Goal: Task Accomplishment & Management: Manage account settings

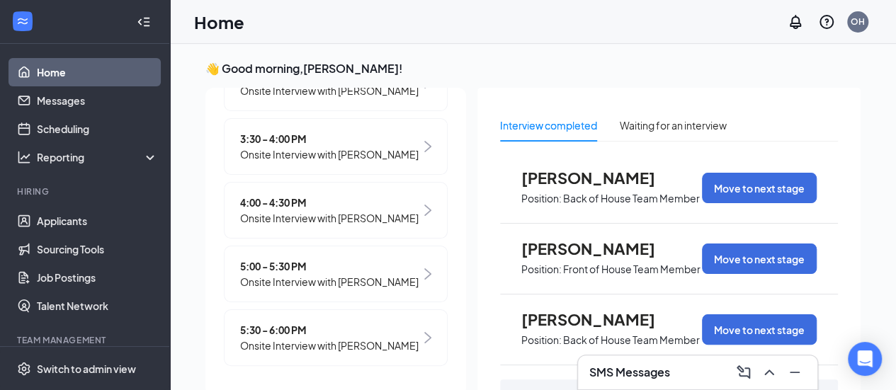
scroll to position [317, 0]
click at [307, 274] on span "5:00 - 5:30 PM" at bounding box center [329, 266] width 178 height 16
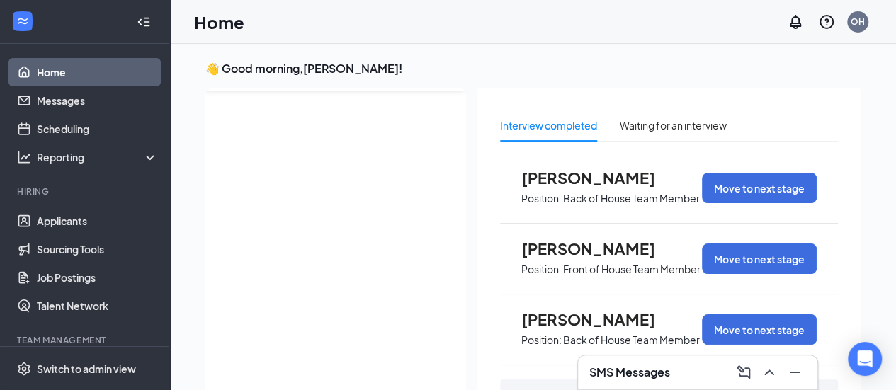
scroll to position [6, 0]
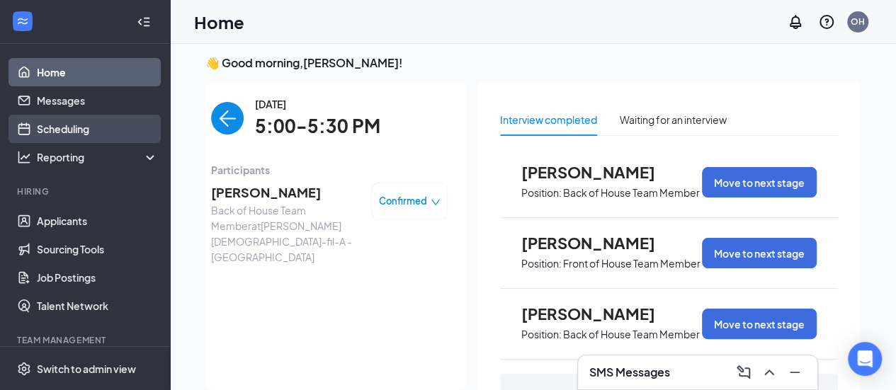
click at [74, 122] on link "Scheduling" at bounding box center [97, 129] width 121 height 28
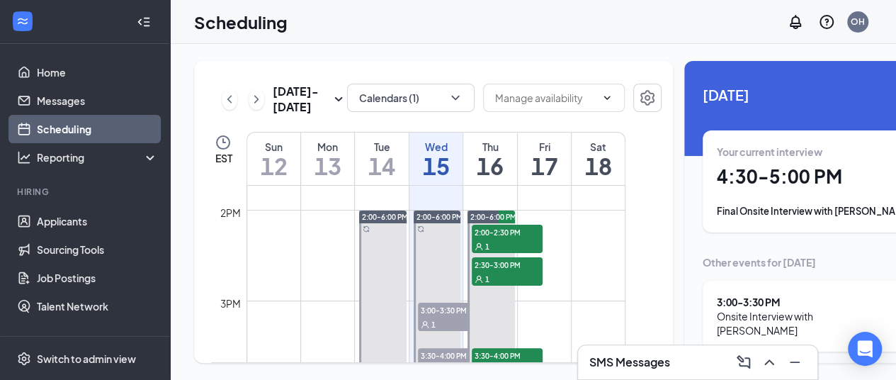
scroll to position [1263, 0]
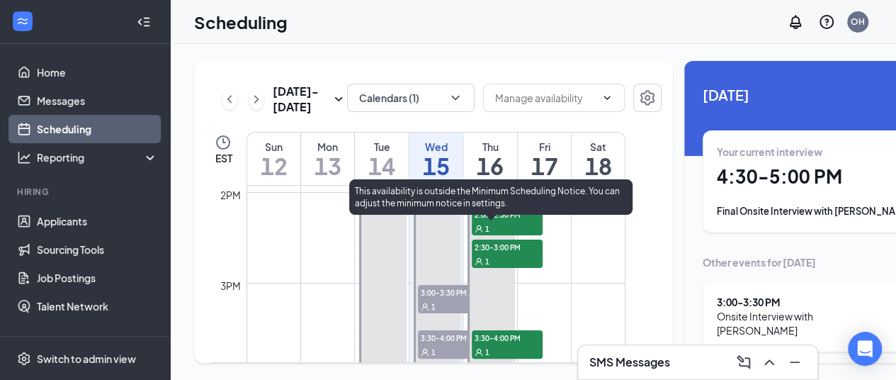
click at [503, 231] on div "1" at bounding box center [507, 228] width 71 height 14
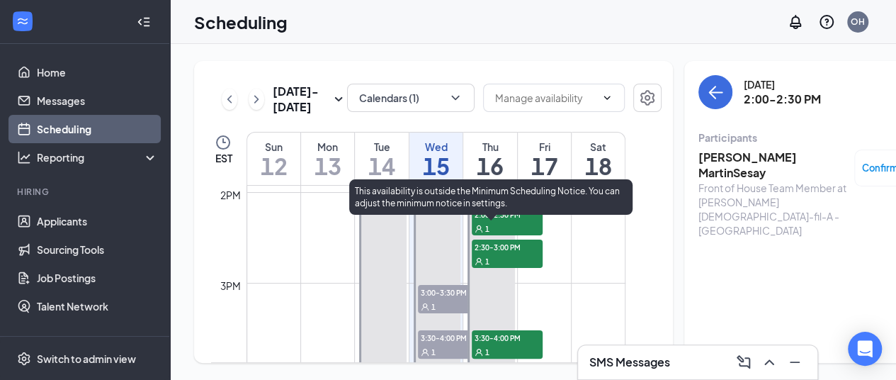
click at [508, 254] on span "2:30-3:00 PM" at bounding box center [507, 246] width 71 height 14
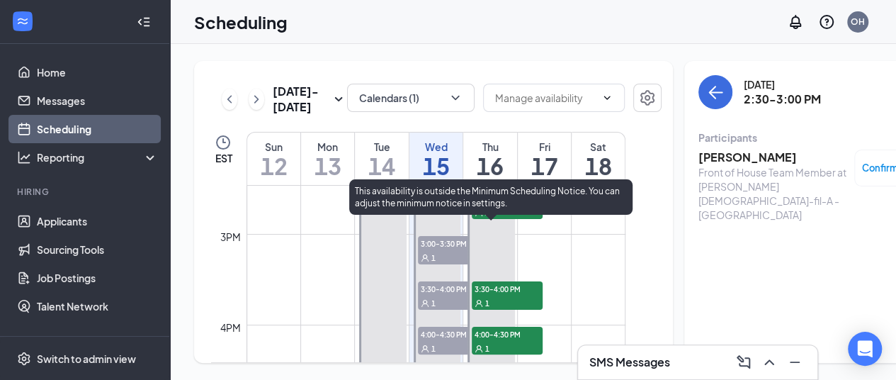
scroll to position [1334, 0]
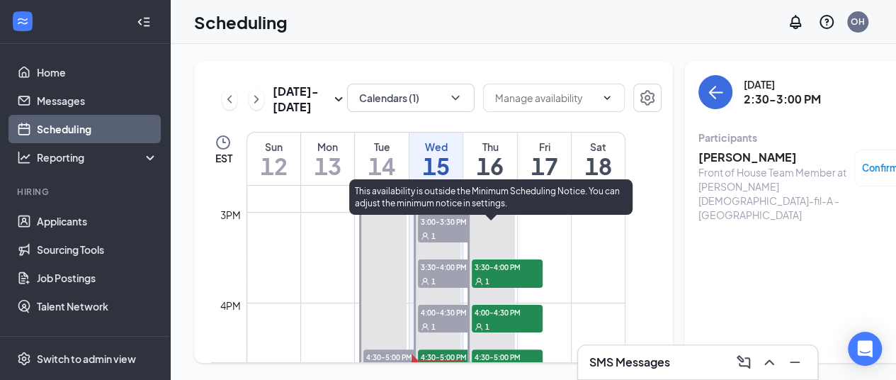
click at [506, 273] on span "3:30-4:00 PM" at bounding box center [507, 266] width 71 height 14
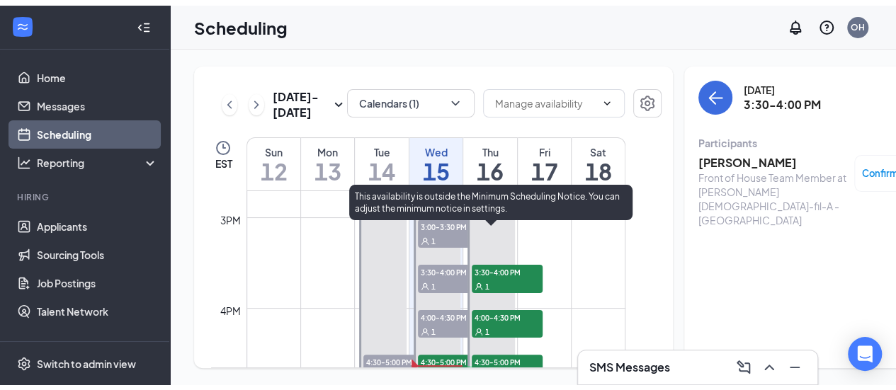
scroll to position [1404, 0]
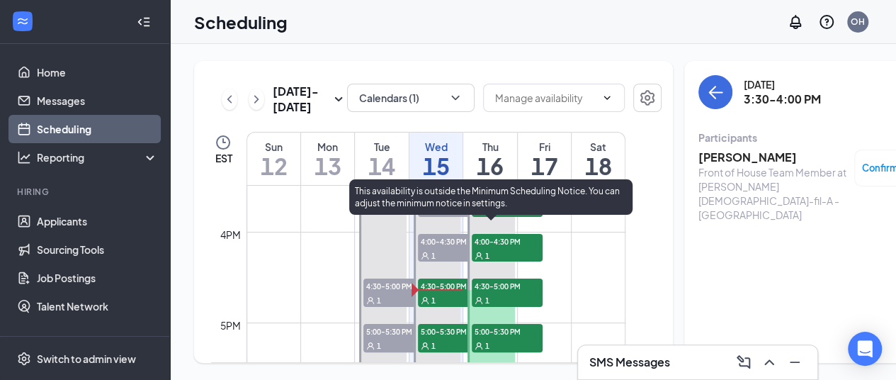
click at [501, 256] on div "1" at bounding box center [507, 255] width 71 height 14
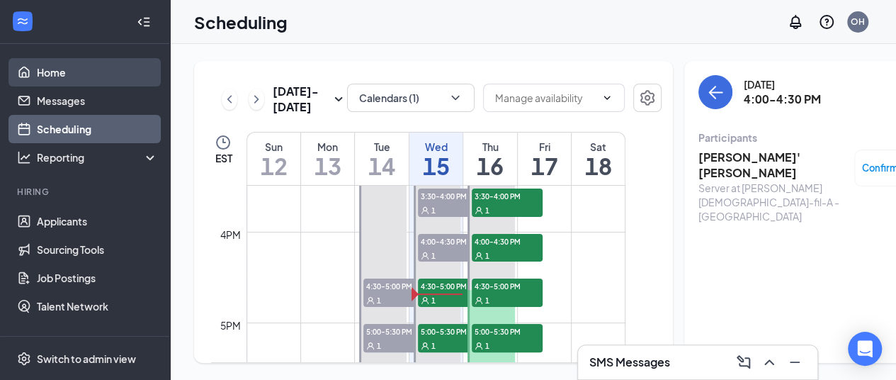
click at [62, 67] on link "Home" at bounding box center [97, 72] width 121 height 28
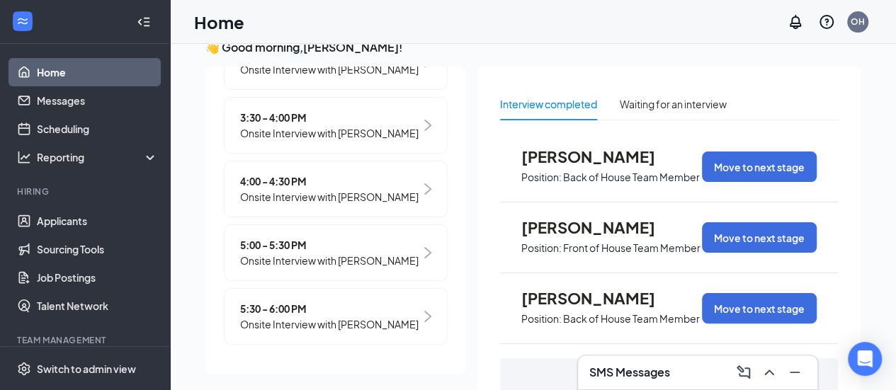
scroll to position [317, 0]
click at [303, 246] on span "5:00 - 5:30 PM" at bounding box center [329, 245] width 178 height 16
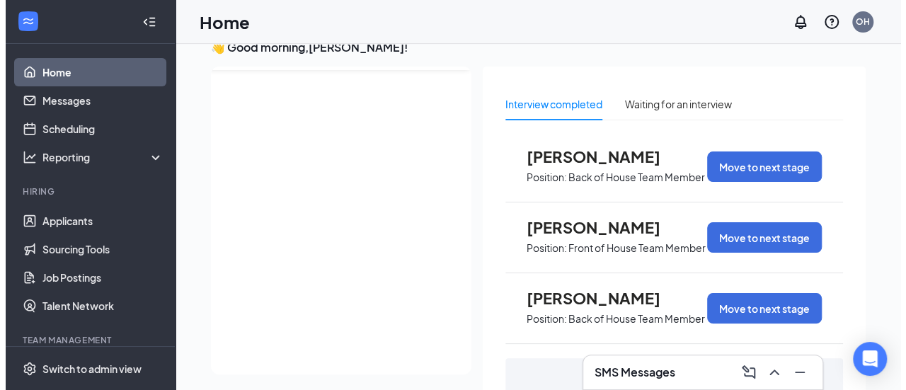
scroll to position [0, 0]
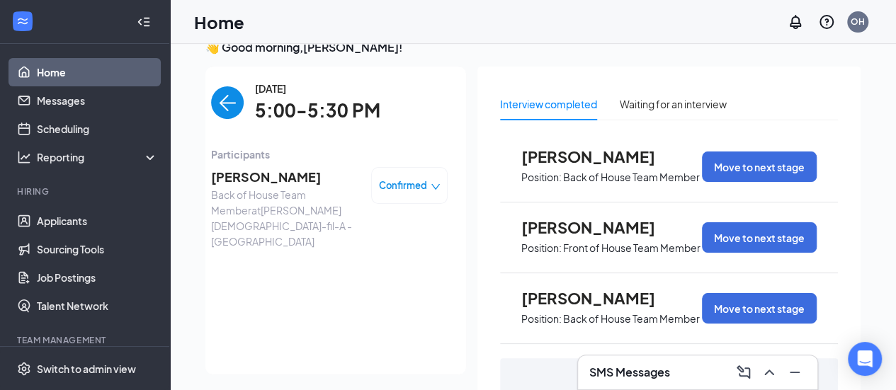
click at [256, 176] on span "Derrius Lovett" at bounding box center [285, 177] width 149 height 20
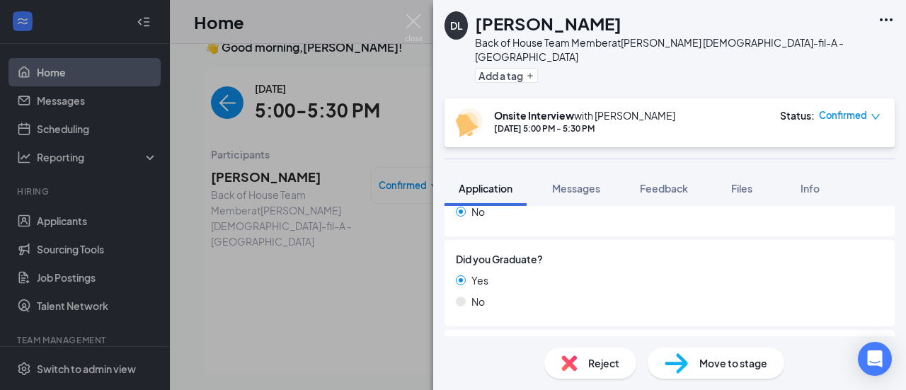
scroll to position [1387, 0]
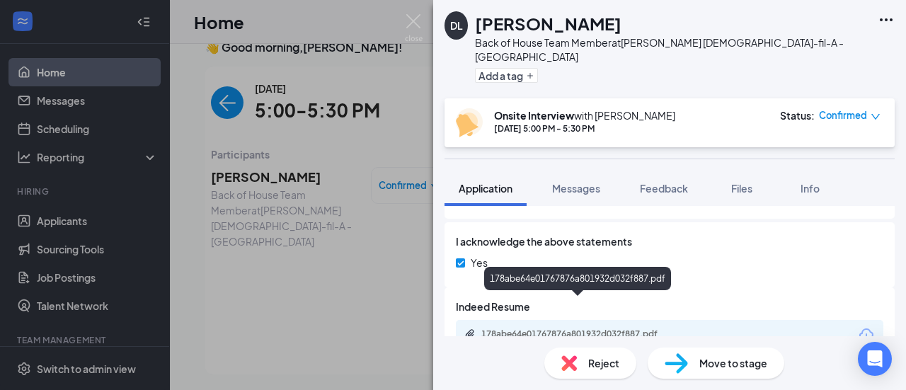
click at [586, 329] on div "178abe64e01767876a801932d032f887.pdf" at bounding box center [581, 334] width 198 height 11
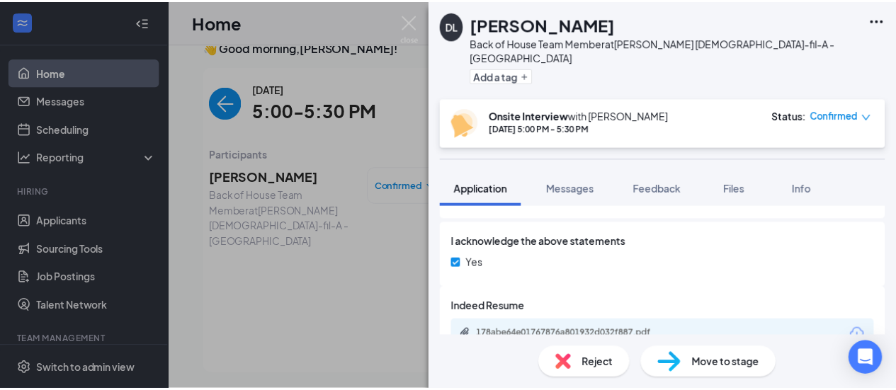
scroll to position [1382, 0]
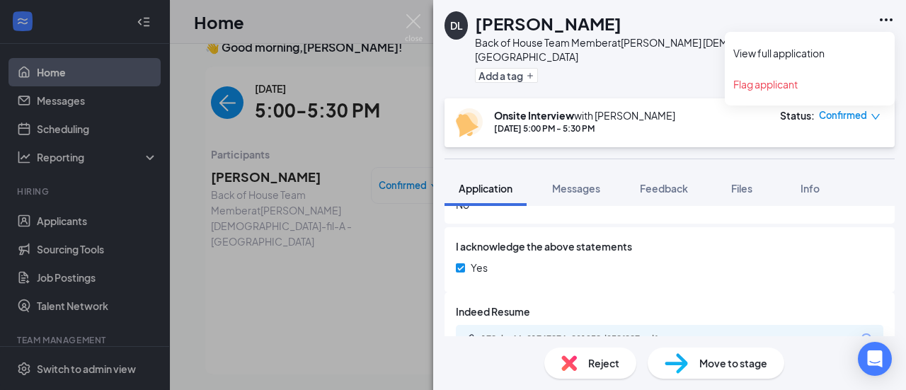
click at [880, 18] on icon "Ellipses" at bounding box center [886, 19] width 17 height 17
click at [806, 54] on link "View full application" at bounding box center [810, 53] width 153 height 14
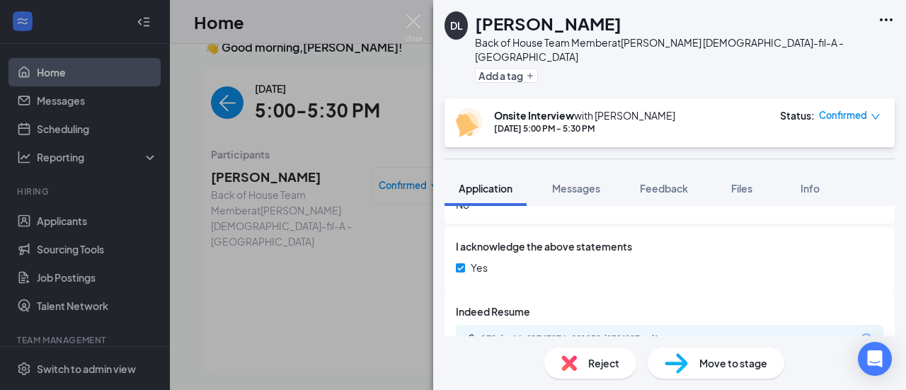
drag, startPoint x: 805, startPoint y: 23, endPoint x: 792, endPoint y: 6, distance: 21.2
click at [805, 23] on div "DL Derrius Lovett Back of House Team Member at Truett's Chick-fil-A - Stockbrid…" at bounding box center [669, 49] width 473 height 98
click at [412, 21] on img at bounding box center [414, 28] width 18 height 28
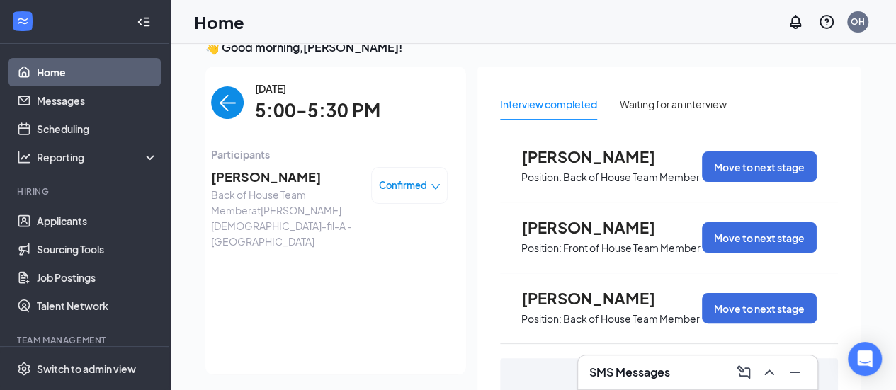
click at [431, 185] on icon "down" at bounding box center [436, 187] width 10 height 10
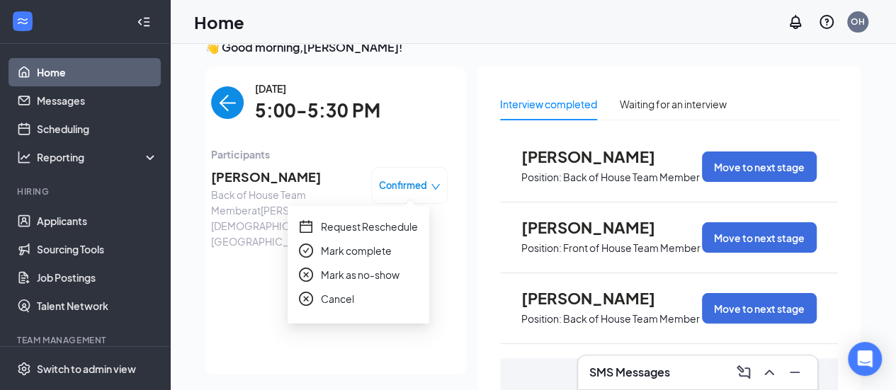
click at [364, 275] on span "Mark as no-show" at bounding box center [360, 275] width 79 height 16
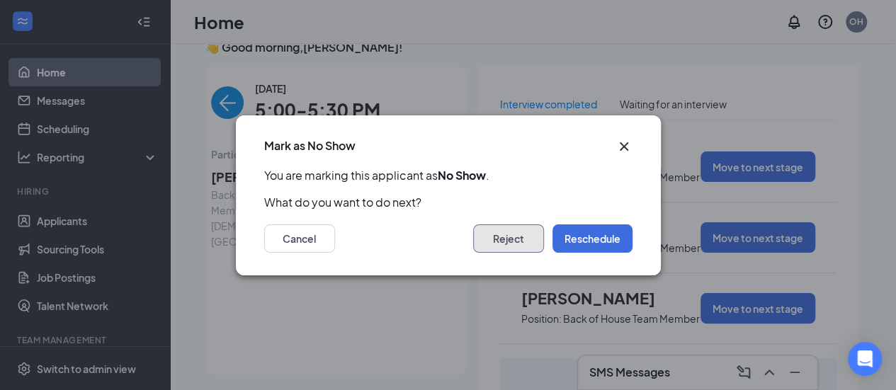
click at [513, 240] on button "Reject" at bounding box center [508, 238] width 71 height 28
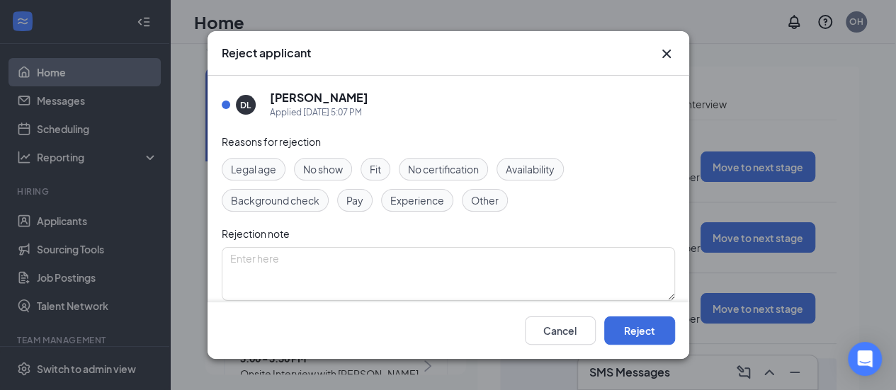
click at [316, 173] on span "No show" at bounding box center [323, 169] width 40 height 16
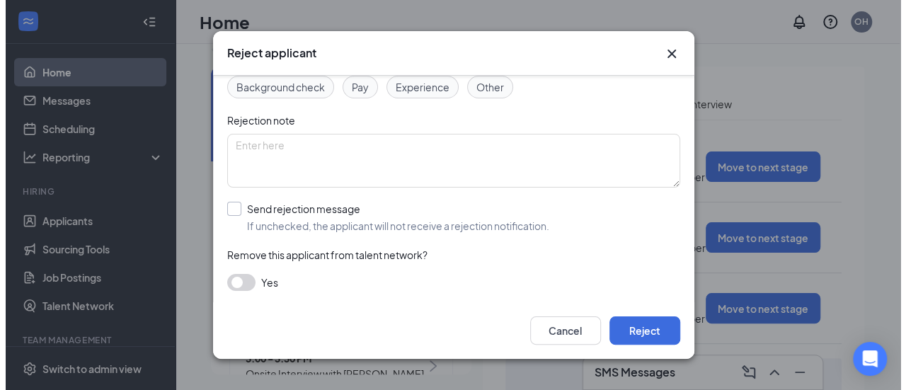
scroll to position [115, 0]
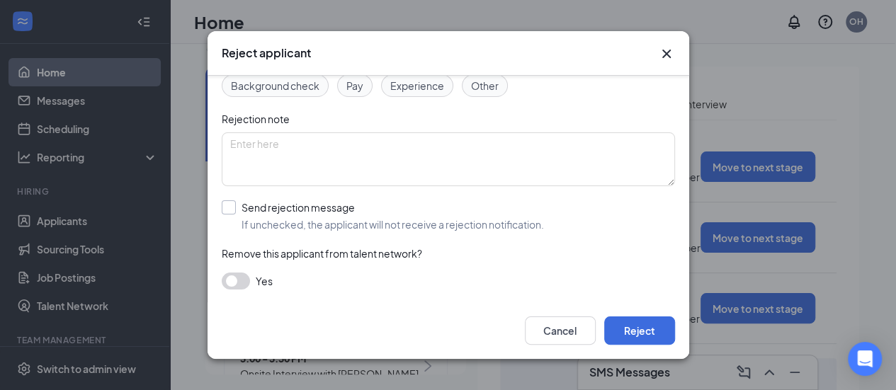
click at [231, 208] on input "Send rejection message If unchecked, the applicant will not receive a rejection…" at bounding box center [383, 215] width 322 height 31
checkbox input "true"
click at [480, 274] on span "Rejection Template | Reapply" at bounding box center [442, 279] width 416 height 21
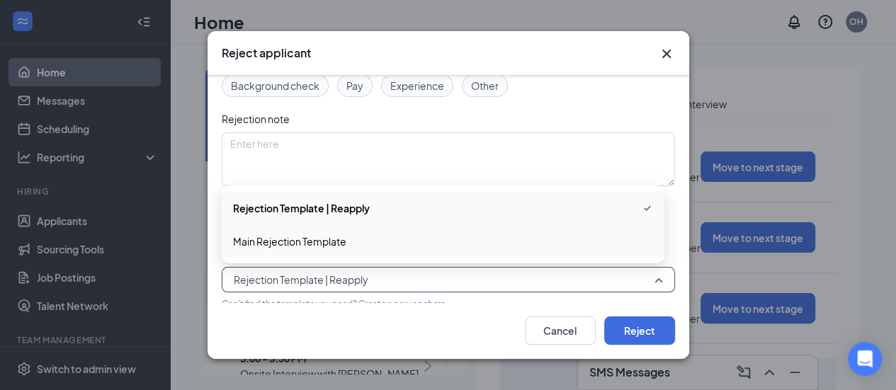
click at [387, 240] on span "Main Rejection Template" at bounding box center [443, 242] width 420 height 16
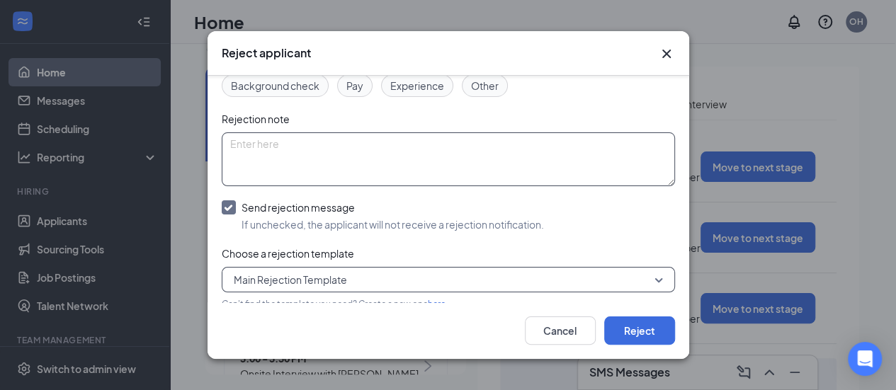
click at [271, 149] on textarea at bounding box center [448, 159] width 453 height 54
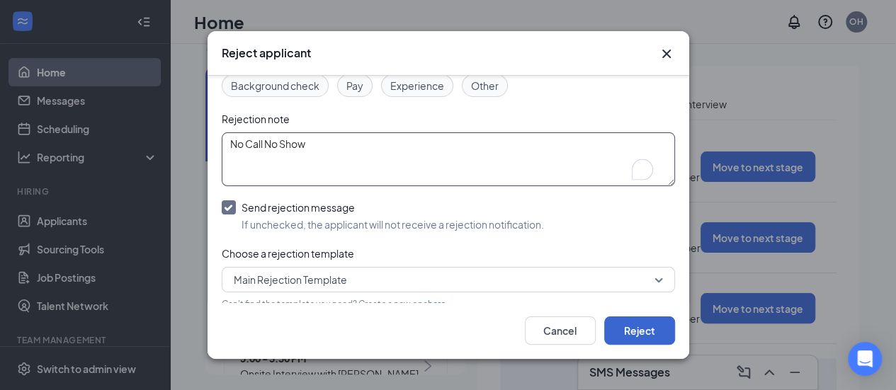
type textarea "No Call No Show"
click at [628, 332] on button "Reject" at bounding box center [639, 331] width 71 height 28
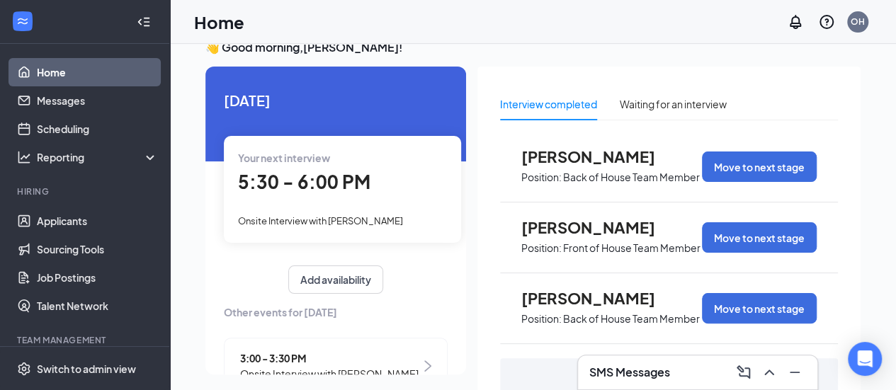
click at [334, 182] on span "5:30 - 6:00 PM" at bounding box center [304, 181] width 132 height 23
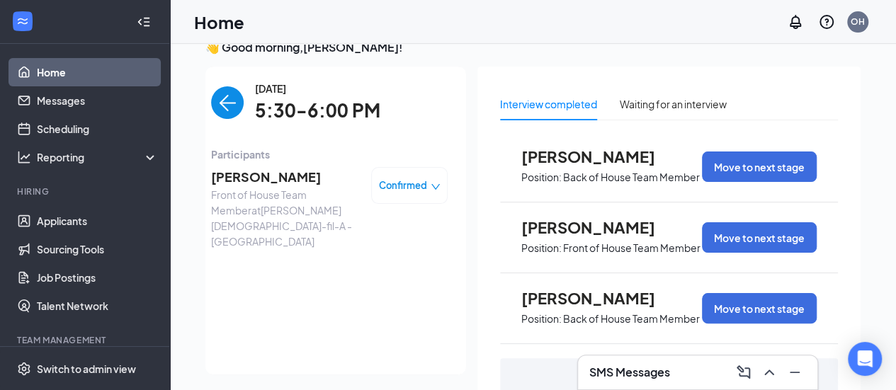
click at [252, 178] on span "[PERSON_NAME]" at bounding box center [285, 177] width 149 height 20
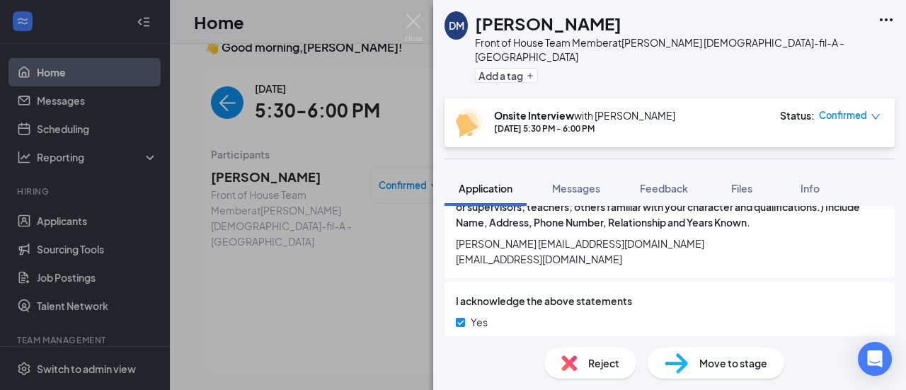
scroll to position [1884, 0]
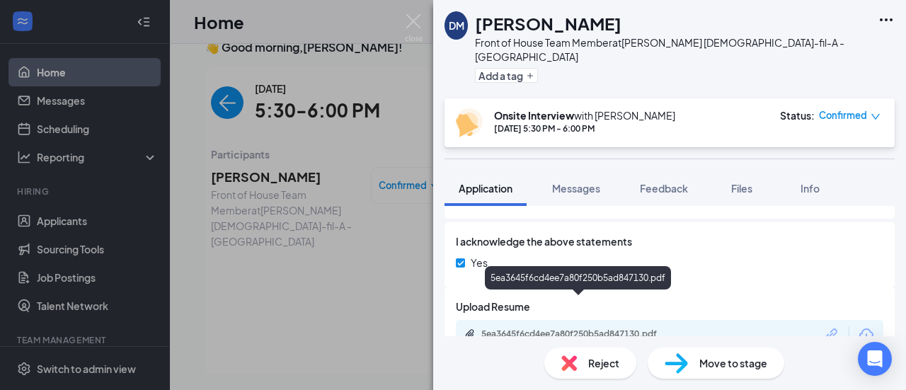
click at [562, 329] on div "5ea3645f6cd4ee7a80f250b5ad847130.pdf" at bounding box center [581, 334] width 198 height 11
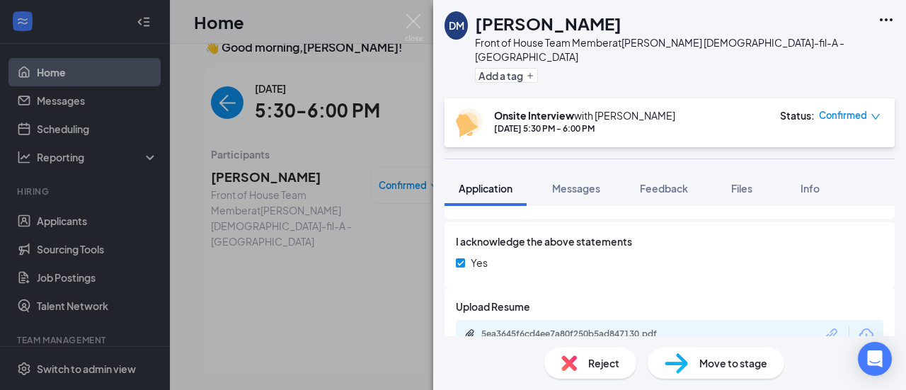
scroll to position [1879, 0]
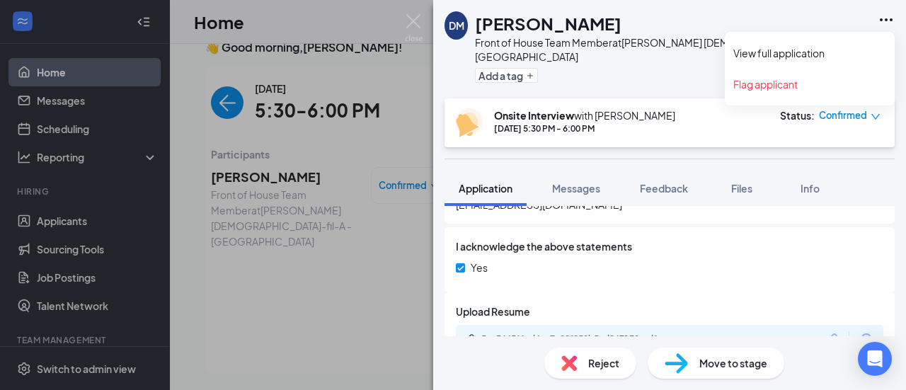
click at [889, 21] on icon "Ellipses" at bounding box center [886, 19] width 17 height 17
click at [831, 47] on link "View full application" at bounding box center [810, 53] width 153 height 14
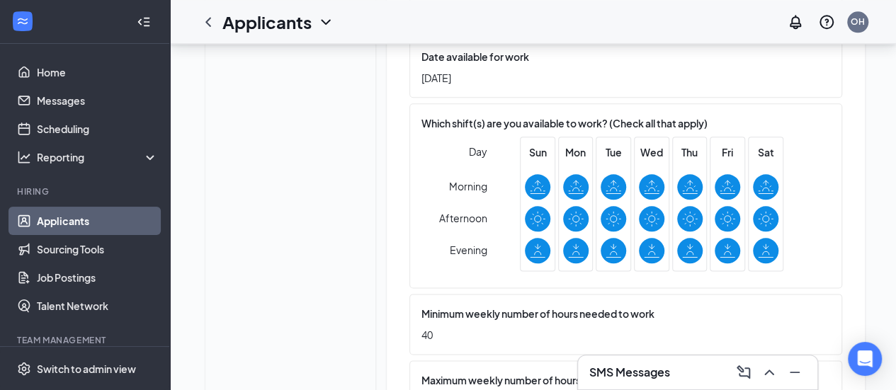
scroll to position [779, 0]
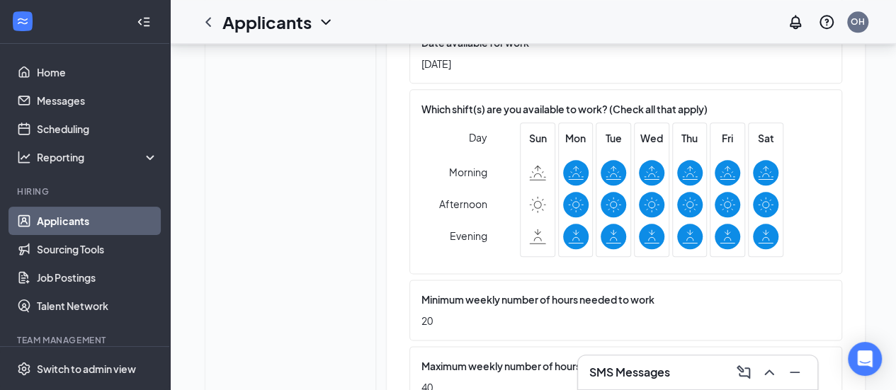
scroll to position [759, 0]
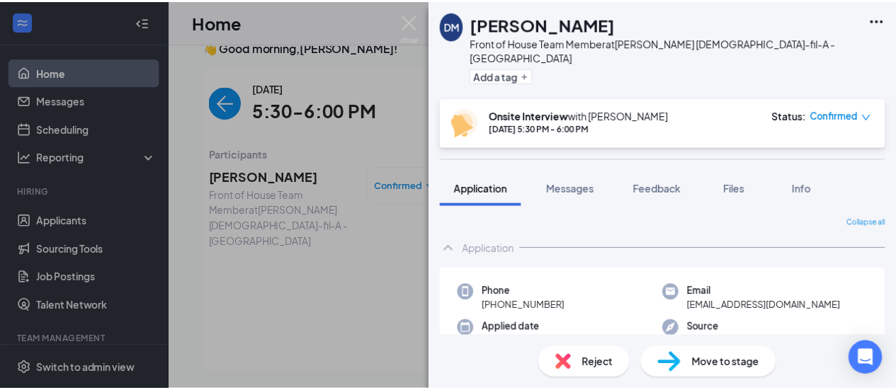
scroll to position [1879, 0]
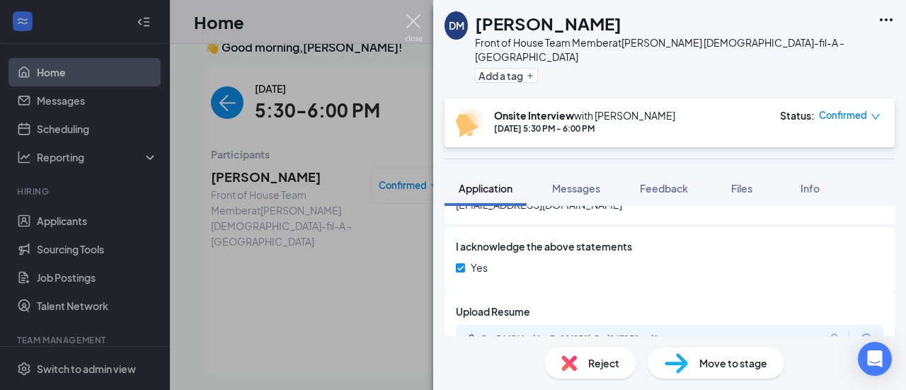
click at [413, 20] on img at bounding box center [414, 28] width 18 height 28
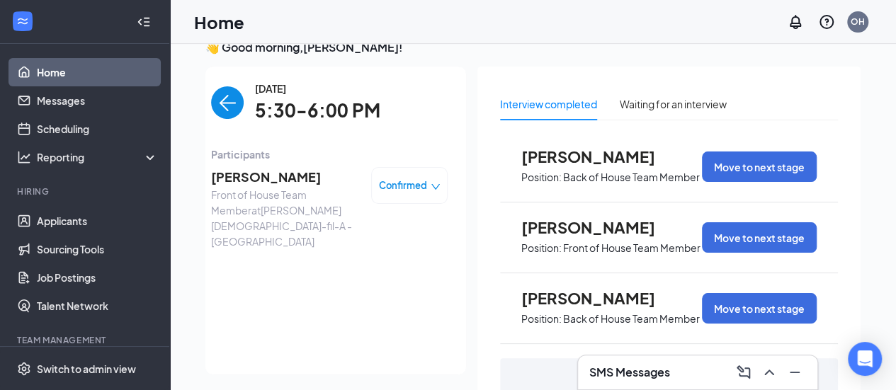
click at [223, 101] on img "back-button" at bounding box center [227, 102] width 33 height 33
